Goal: Transaction & Acquisition: Book appointment/travel/reservation

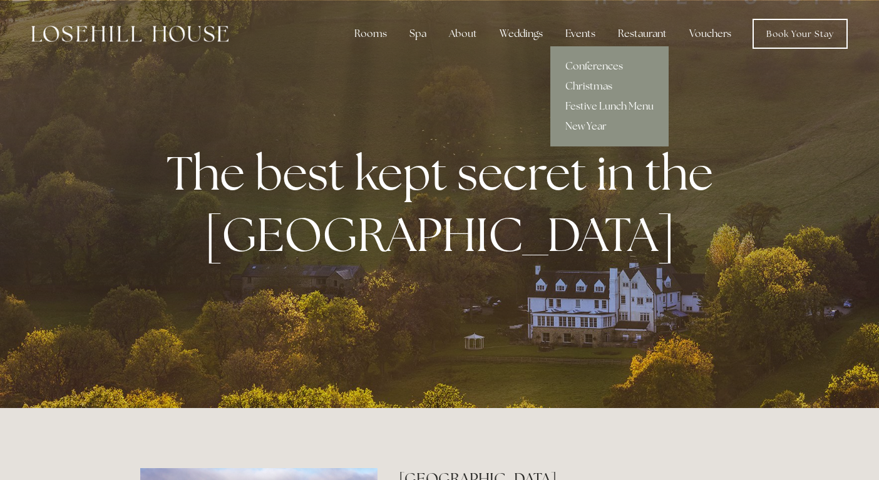
click at [589, 121] on link "New Year" at bounding box center [609, 126] width 118 height 20
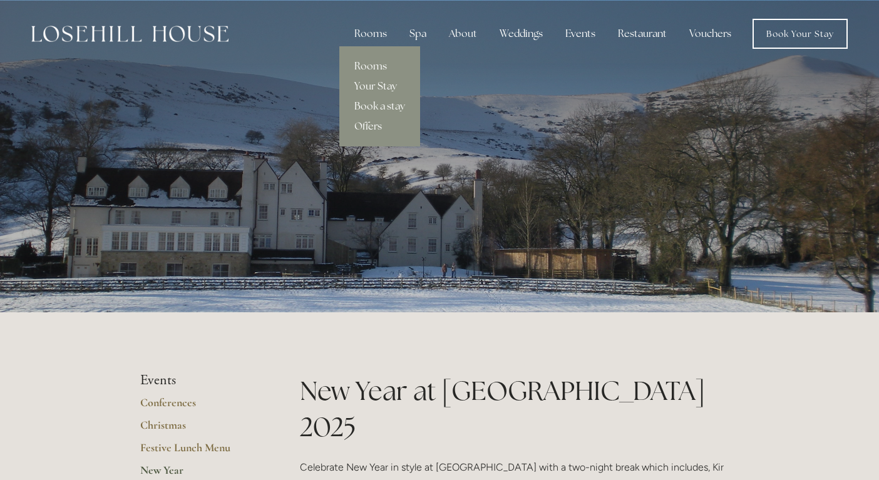
click at [372, 69] on link "Rooms" at bounding box center [379, 66] width 81 height 20
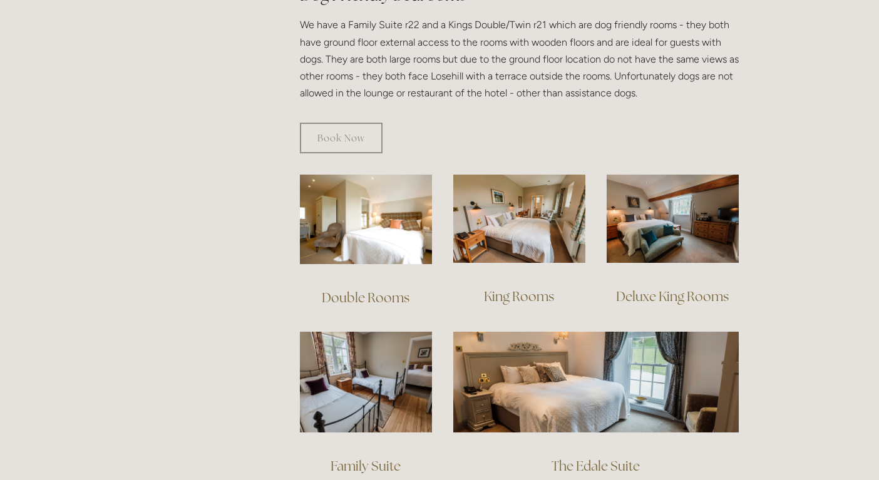
scroll to position [768, 0]
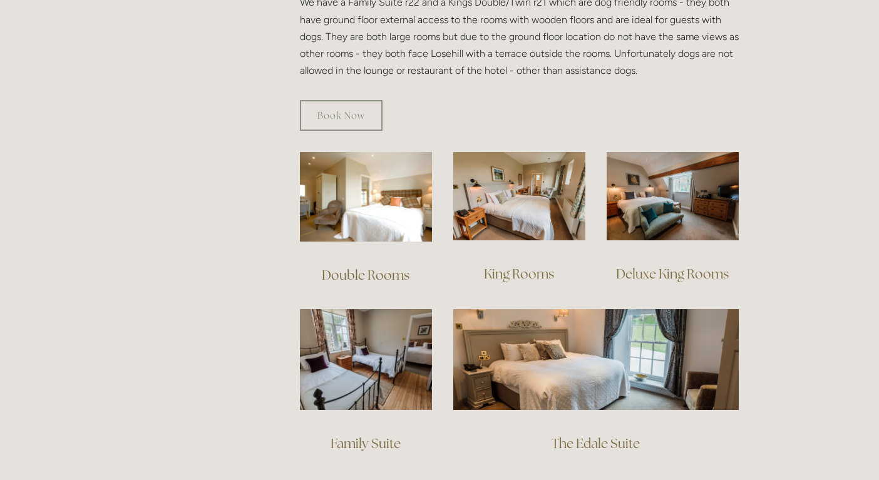
click at [678, 196] on img at bounding box center [673, 196] width 132 height 88
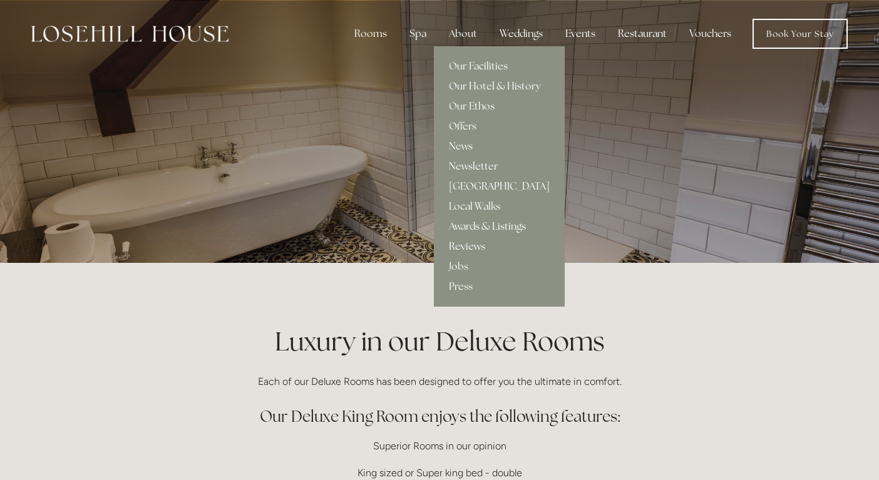
click at [460, 65] on link "Our Facilities" at bounding box center [499, 66] width 131 height 20
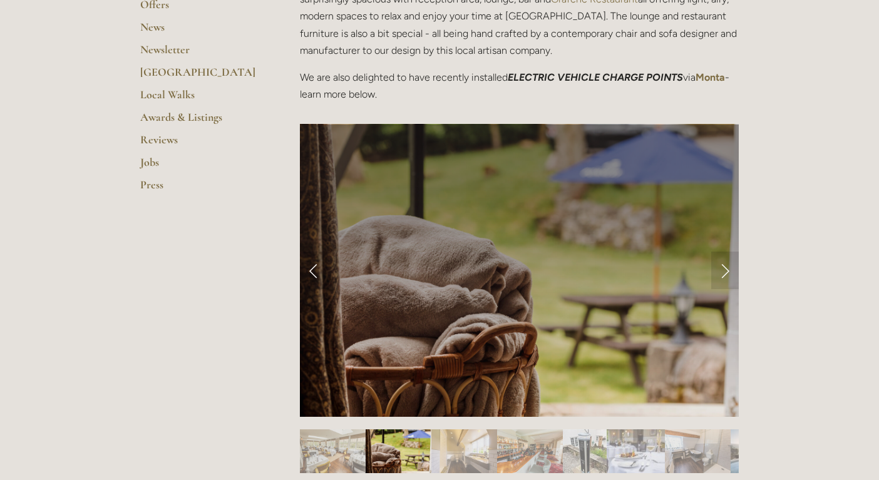
scroll to position [476, 0]
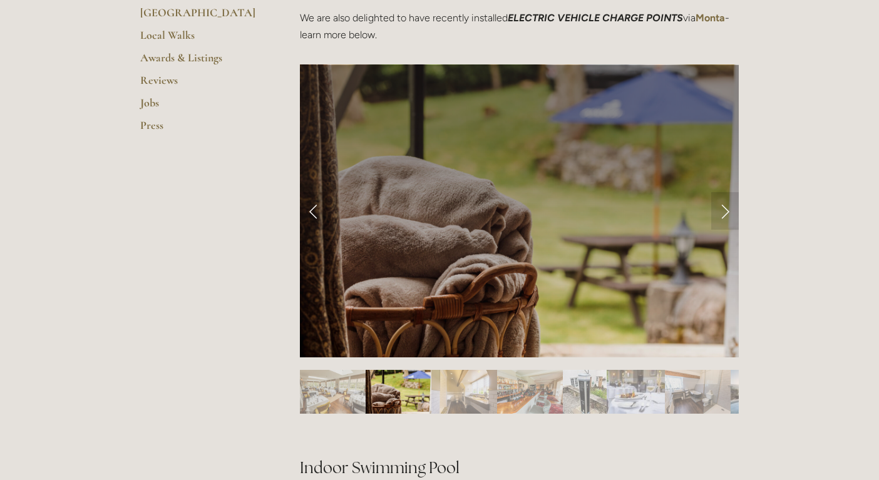
click at [722, 207] on link "Next Slide" at bounding box center [725, 211] width 28 height 38
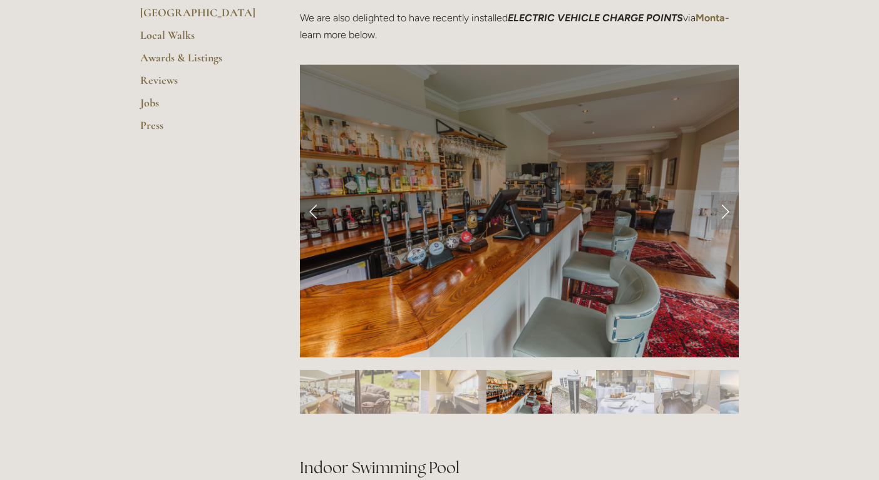
click at [723, 210] on link "Next Slide" at bounding box center [725, 211] width 28 height 38
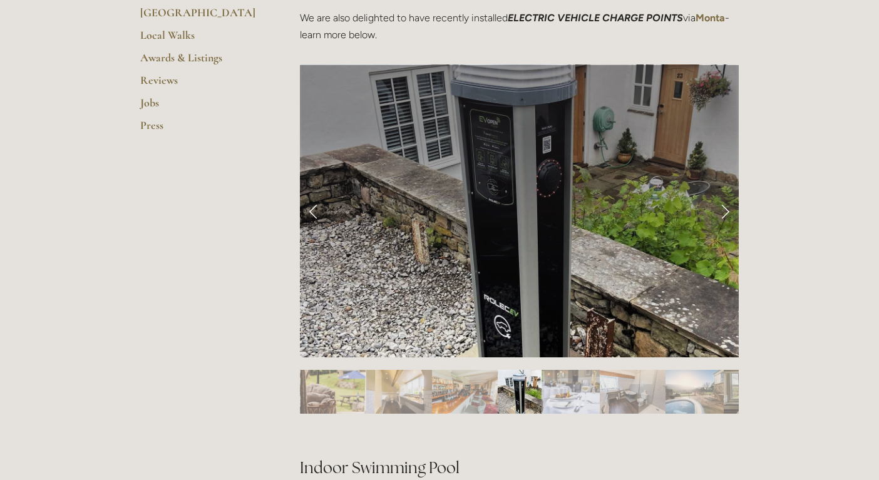
click at [726, 213] on link "Next Slide" at bounding box center [725, 211] width 28 height 38
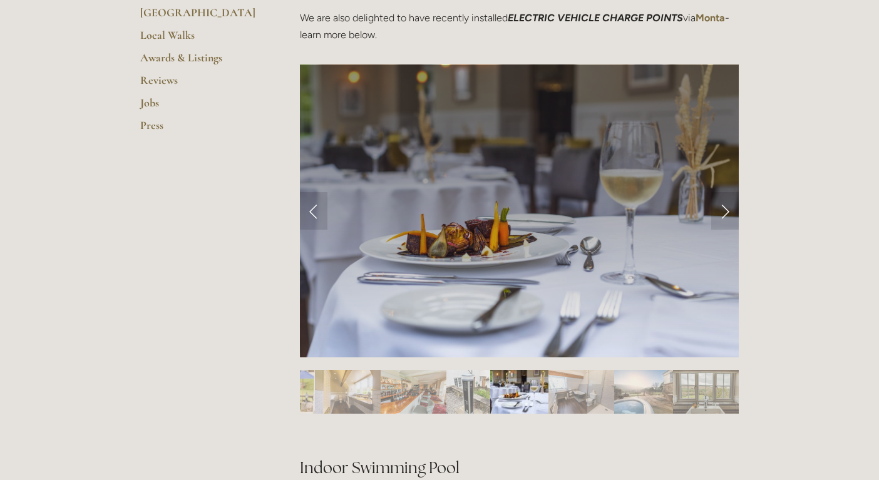
click at [726, 213] on link "Next Slide" at bounding box center [725, 211] width 28 height 38
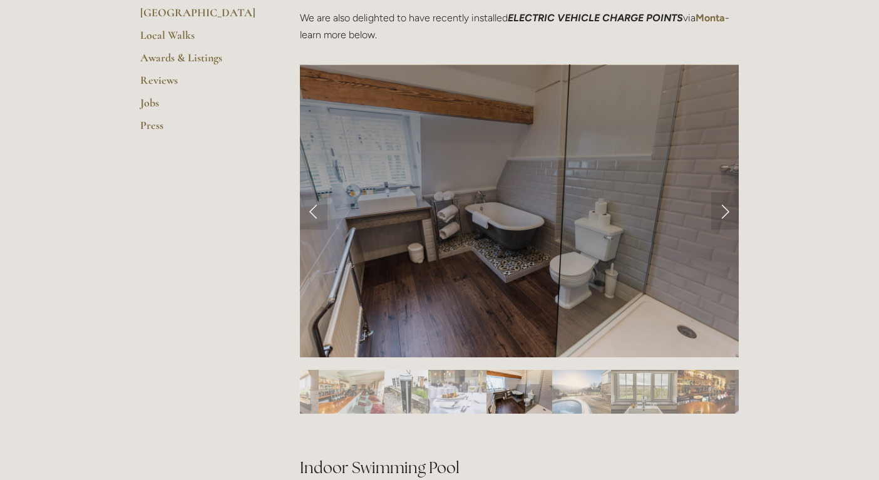
click at [726, 213] on link "Next Slide" at bounding box center [725, 211] width 28 height 38
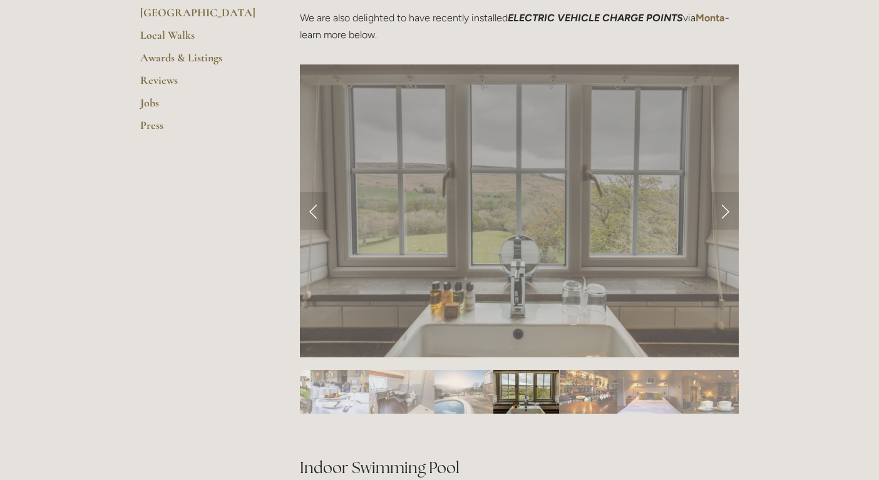
click at [726, 213] on link "Next Slide" at bounding box center [725, 211] width 28 height 38
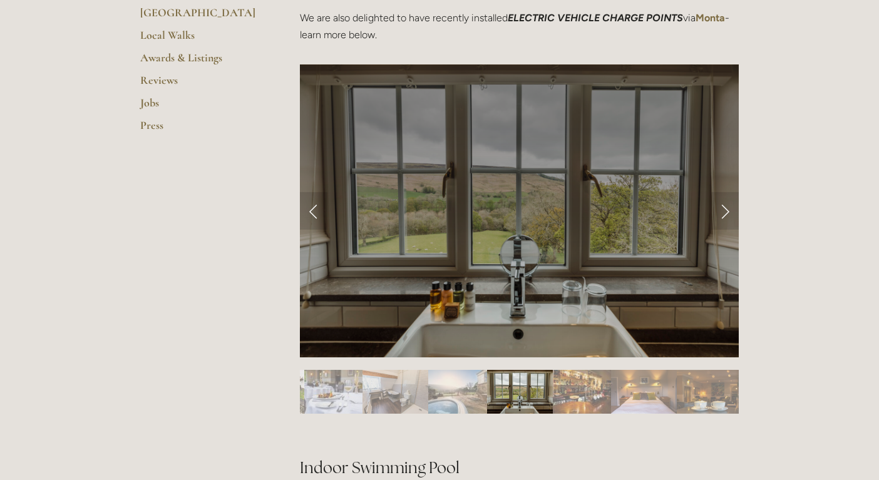
click at [726, 213] on link "Next Slide" at bounding box center [725, 211] width 28 height 38
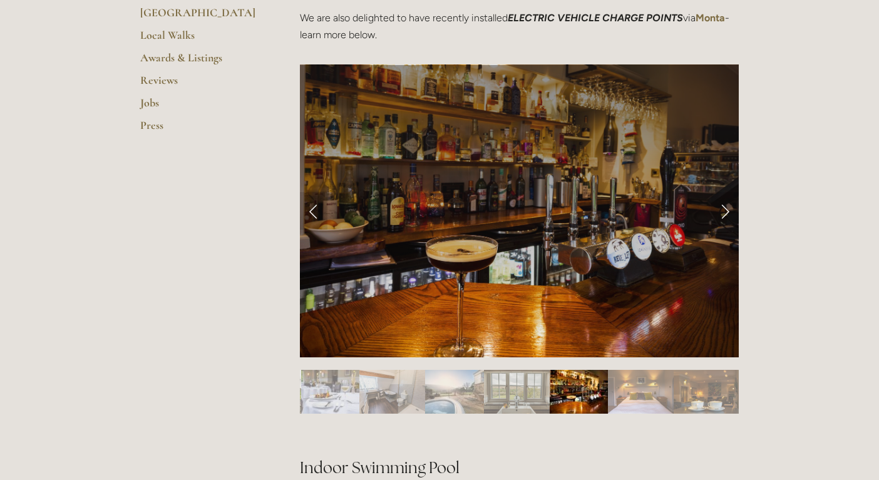
click at [726, 213] on link "Next Slide" at bounding box center [725, 211] width 28 height 38
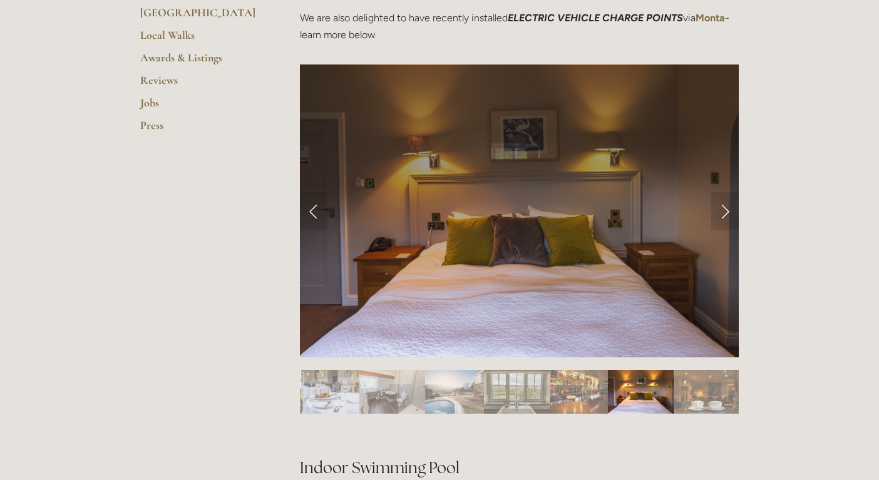
click at [726, 213] on link "Next Slide" at bounding box center [725, 211] width 28 height 38
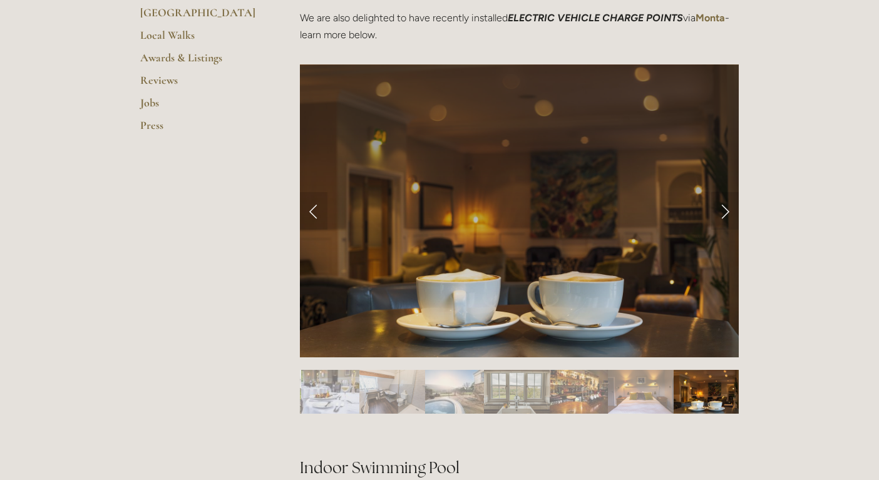
click at [726, 213] on link "Next Slide" at bounding box center [725, 211] width 28 height 38
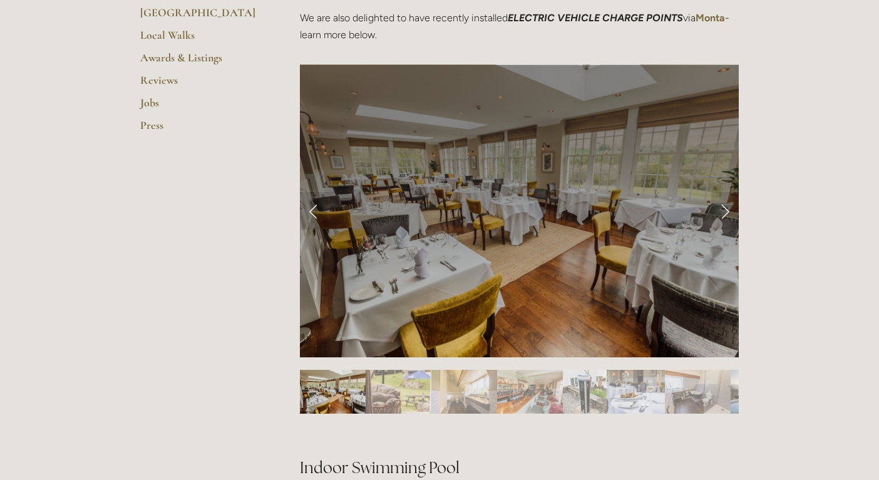
click at [726, 213] on link "Next Slide" at bounding box center [725, 211] width 28 height 38
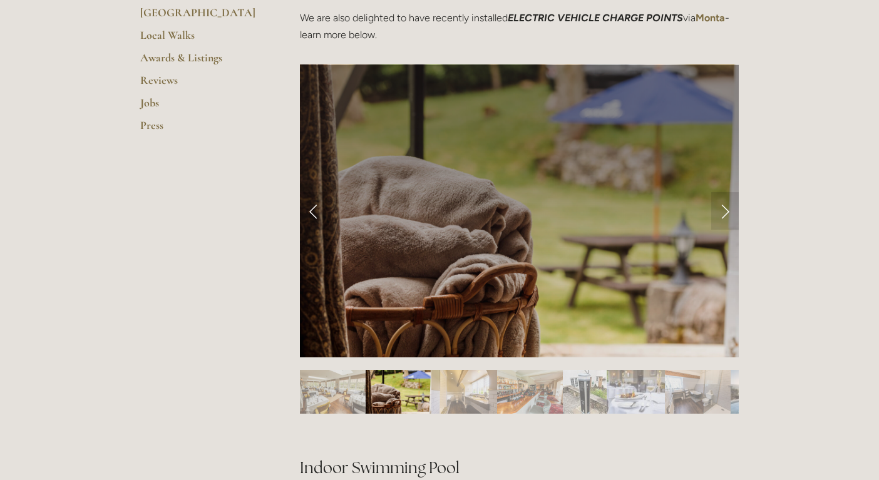
click at [726, 213] on link "Next Slide" at bounding box center [725, 211] width 28 height 38
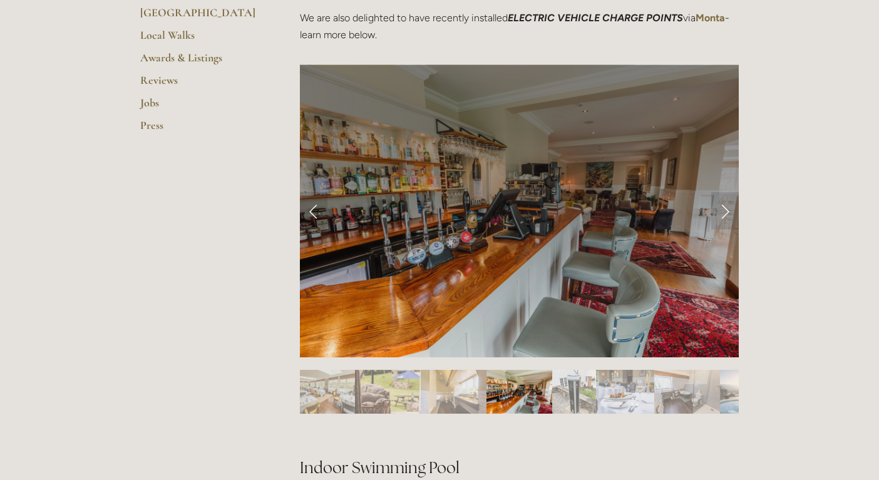
click at [726, 213] on link "Next Slide" at bounding box center [725, 211] width 28 height 38
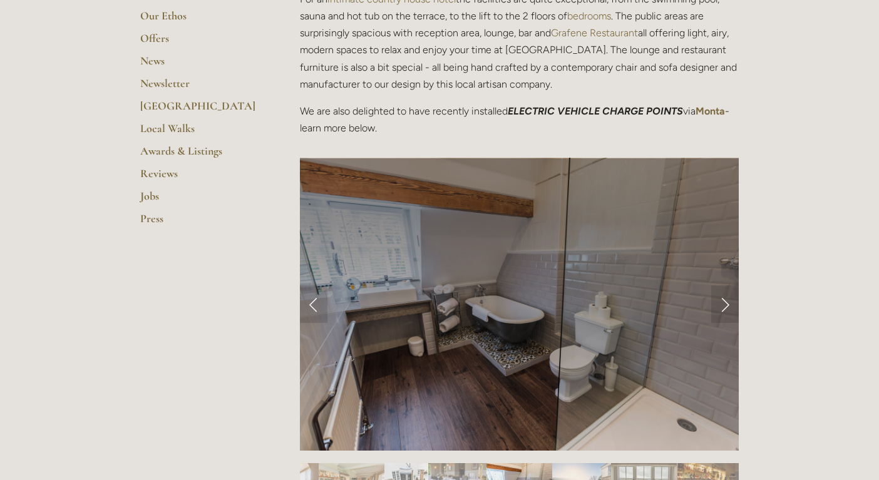
scroll to position [0, 0]
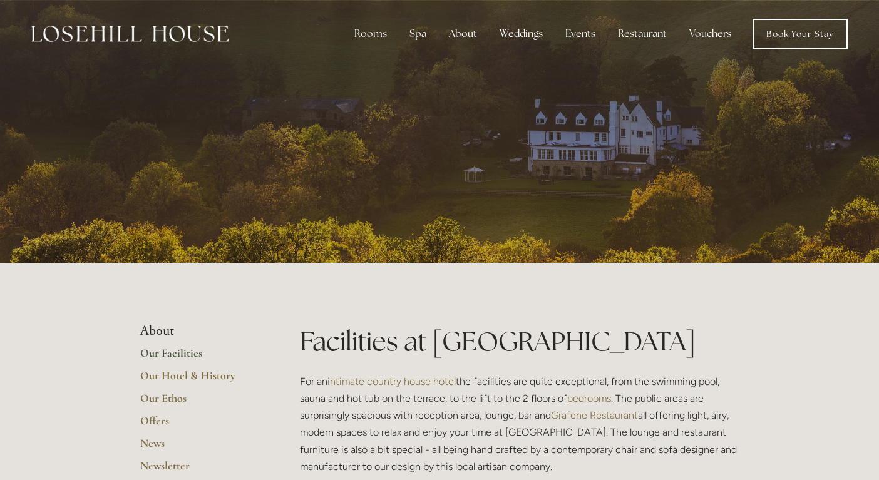
click at [416, 39] on div "Spa" at bounding box center [417, 33] width 37 height 25
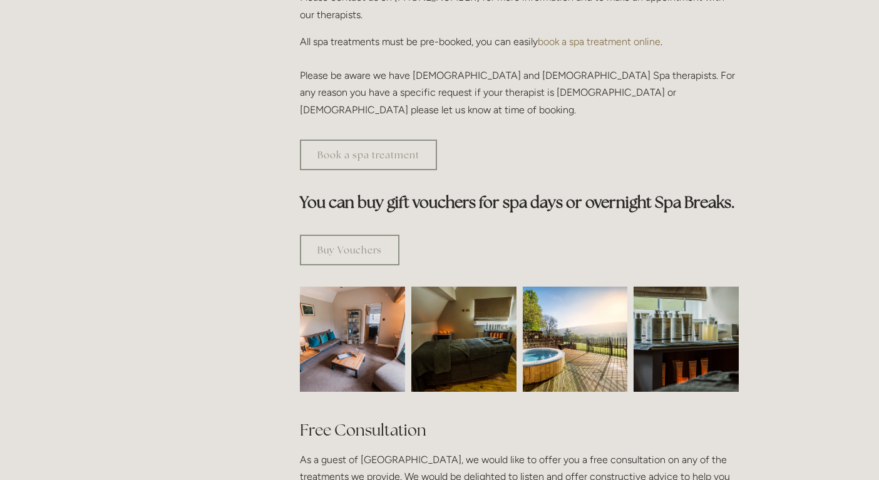
scroll to position [613, 0]
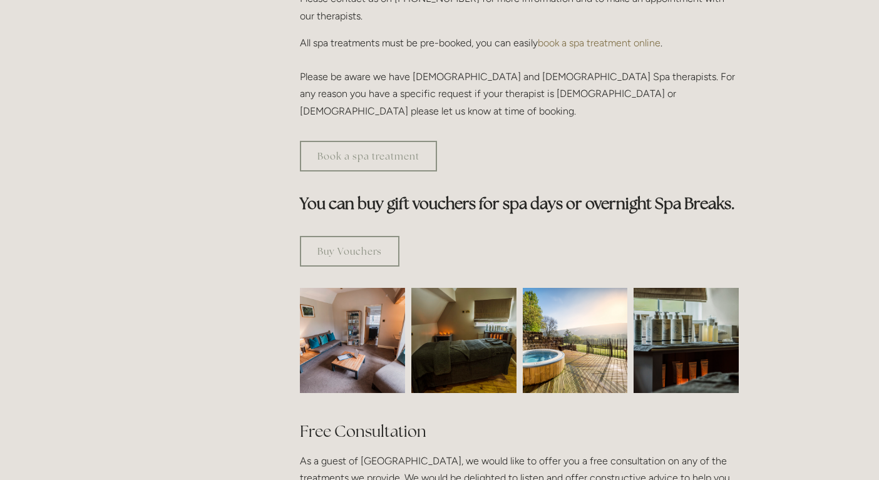
click at [356, 141] on link "Book a spa treatment" at bounding box center [368, 156] width 137 height 31
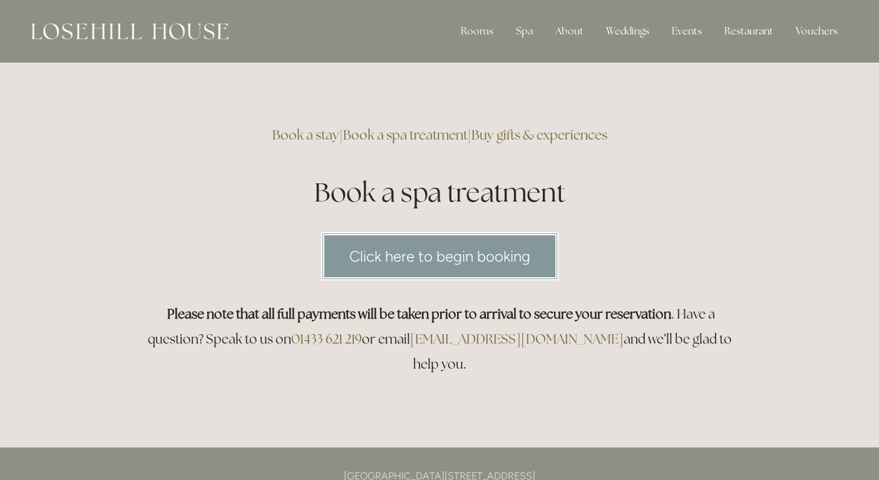
click at [421, 255] on link "Click here to begin booking" at bounding box center [439, 256] width 237 height 48
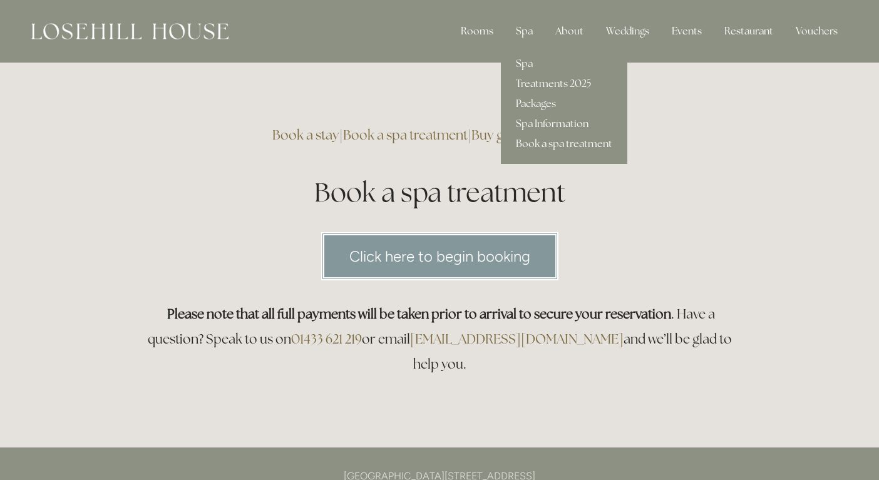
click at [539, 124] on link "Spa Information" at bounding box center [564, 124] width 126 height 20
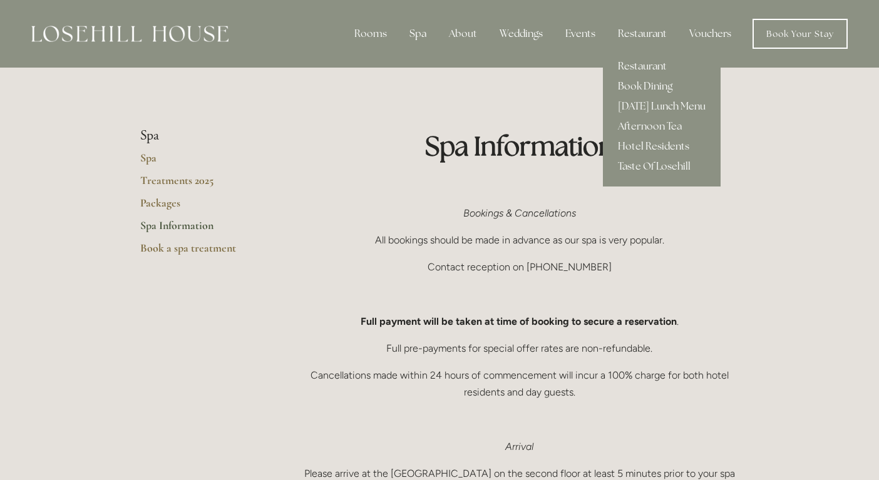
click at [637, 146] on link "Hotel Residents" at bounding box center [662, 146] width 118 height 20
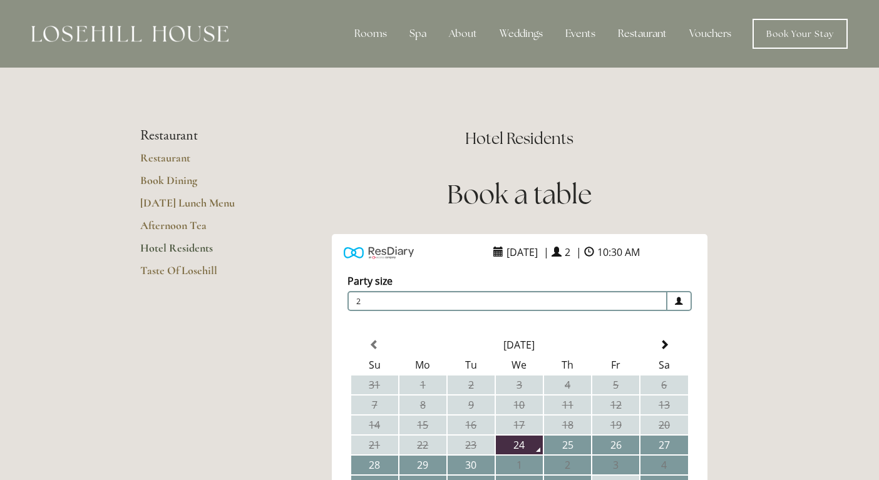
click at [637, 146] on h2 "Hotel Residents" at bounding box center [519, 139] width 439 height 22
click at [160, 157] on link "Restaurant" at bounding box center [200, 162] width 120 height 23
click at [136, 35] on img at bounding box center [129, 34] width 197 height 16
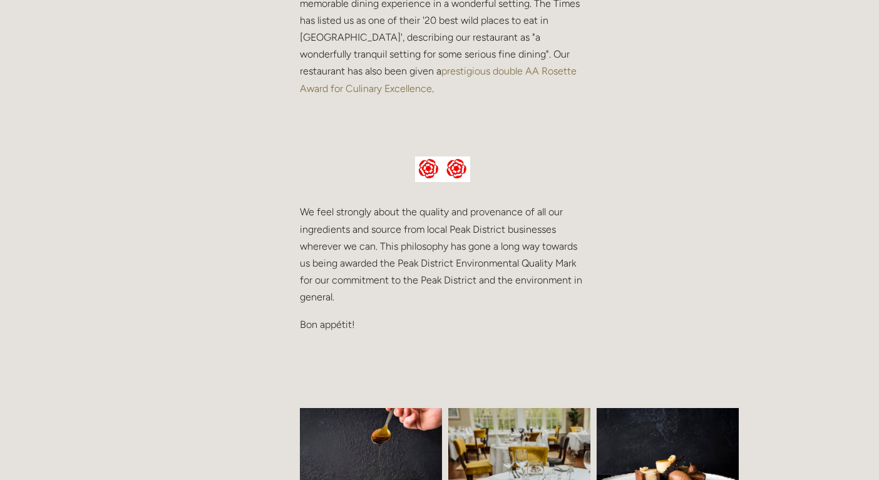
scroll to position [81, 0]
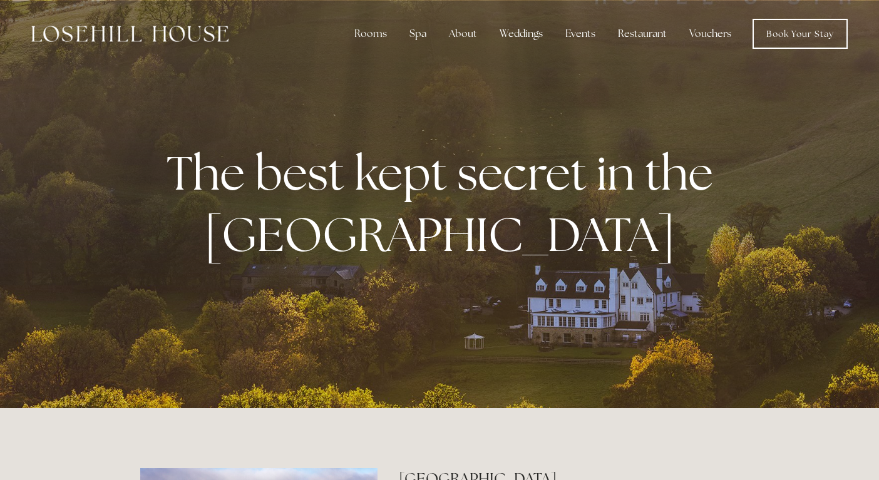
click at [136, 35] on img at bounding box center [129, 34] width 197 height 16
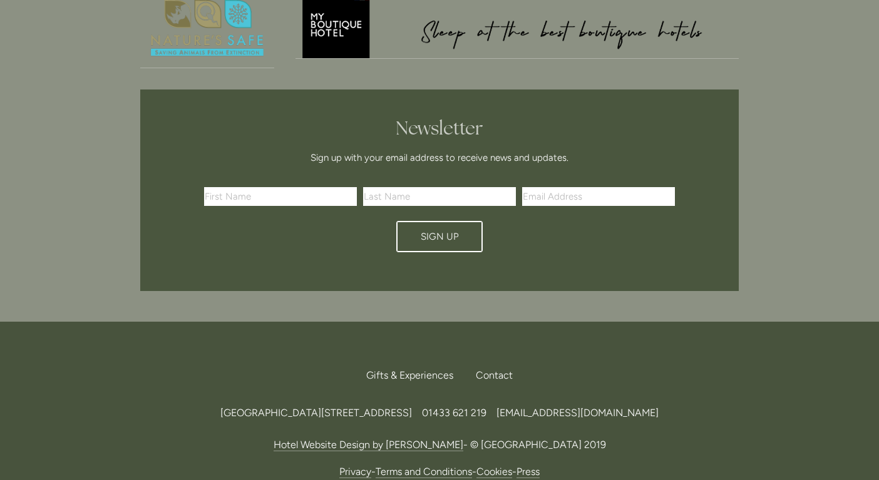
scroll to position [3740, 0]
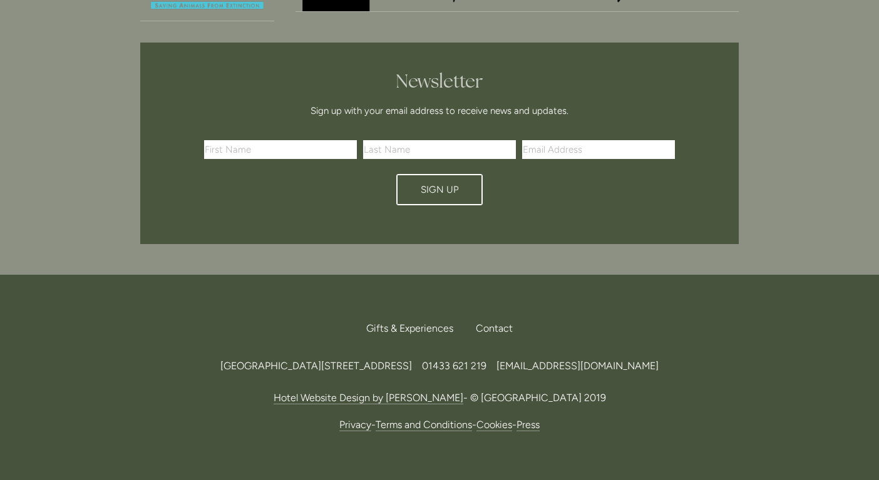
drag, startPoint x: 446, startPoint y: 297, endPoint x: 406, endPoint y: 296, distance: 40.1
click at [406, 360] on span "[GEOGRAPHIC_DATA][STREET_ADDRESS]" at bounding box center [316, 366] width 192 height 12
copy span "S33 6AF,"
